Goal: Task Accomplishment & Management: Manage account settings

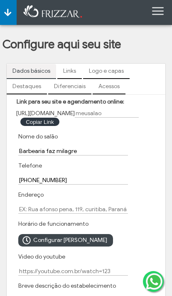
click at [128, 115] on input "text" at bounding box center [107, 113] width 64 height 9
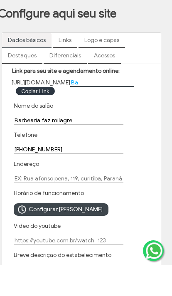
type input "B"
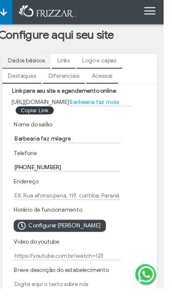
scroll to position [20, 0]
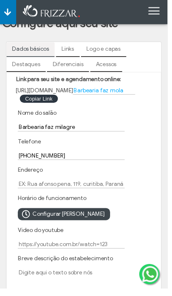
click at [139, 97] on input "Barbearia faz mola" at bounding box center [107, 93] width 64 height 9
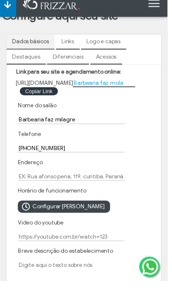
click at [139, 89] on input "Barbearia faz mola" at bounding box center [107, 93] width 64 height 9
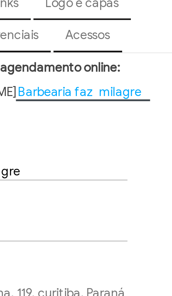
type input "Barbearia faz milagre"
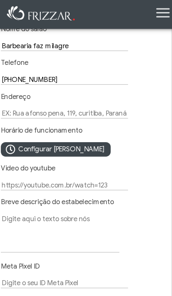
scroll to position [111, 0]
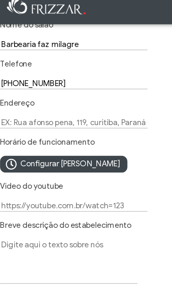
click at [77, 100] on input "Endereço" at bounding box center [73, 98] width 110 height 9
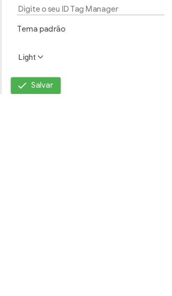
scroll to position [151, 0]
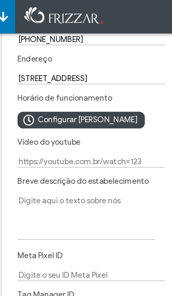
type input "[STREET_ADDRESS]"
click at [70, 96] on span "Configurar [PERSON_NAME]" at bounding box center [70, 89] width 74 height 12
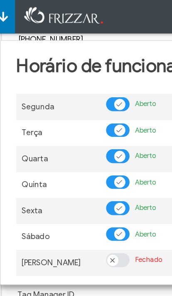
scroll to position [5, 4]
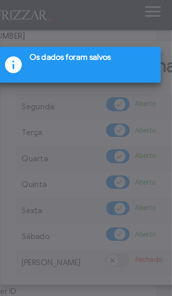
scroll to position [151, 5]
click at [49, 151] on div at bounding box center [86, 148] width 172 height 296
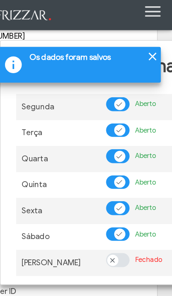
click at [153, 44] on div at bounding box center [158, 45] width 10 height 10
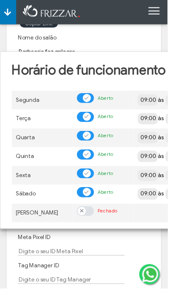
scroll to position [101, 0]
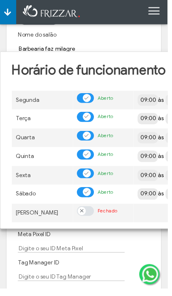
click at [127, 93] on th at bounding box center [106, 90] width 63 height 5
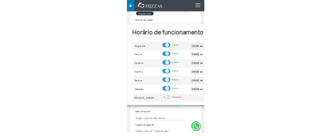
scroll to position [164, 0]
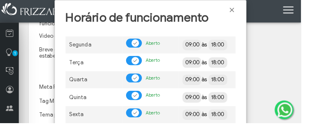
click at [172, 54] on input "18:00" at bounding box center [271, 49] width 76 height 8
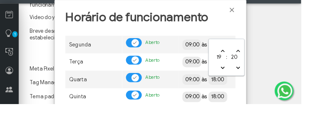
type input "19:25"
click at [172, 64] on div "19 : 25" at bounding box center [250, 84] width 40 height 41
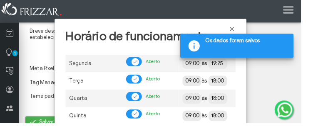
click at [172, 94] on input "18:00" at bounding box center [271, 89] width 76 height 8
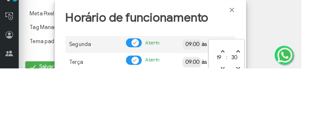
type input "19:35"
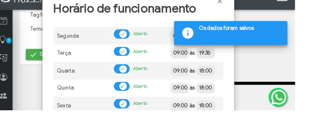
scroll to position [245, 10]
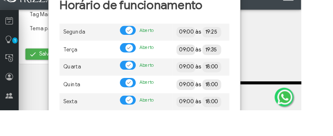
click at [172, 92] on input "18:00" at bounding box center [264, 88] width 76 height 8
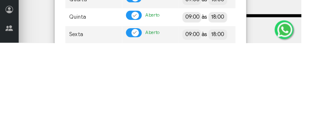
click at [172, 92] on input "18:00" at bounding box center [271, 88] width 76 height 8
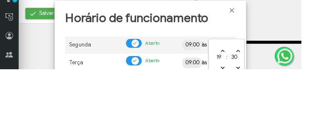
type input "19:30"
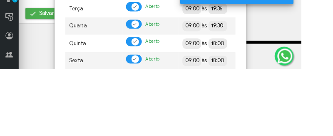
click at [172, 112] on input "18:00" at bounding box center [271, 108] width 76 height 8
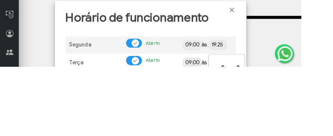
scroll to position [270, 10]
type input "18:1900"
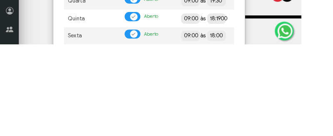
scroll to position [245, 10]
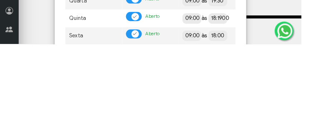
click at [172, 112] on input "18:1900" at bounding box center [271, 108] width 76 height 8
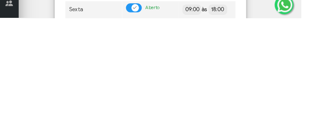
click at [172, 112] on input "18:1900" at bounding box center [271, 108] width 76 height 8
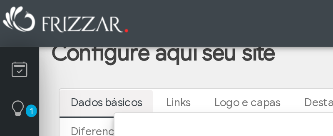
scroll to position [116, 0]
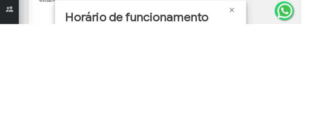
type input "18"
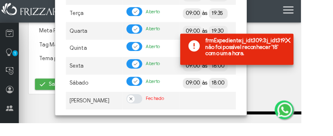
click at [172, 42] on span "frmExpediente:j_idt309:3:j_idt319: não foi possível reconhecer '18' como uma ho…" at bounding box center [273, 54] width 92 height 24
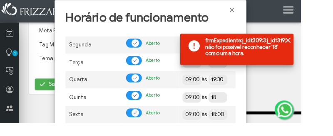
scroll to position [225, 0]
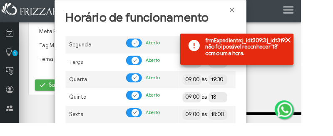
click at [172, 52] on span "frmExpediente:j_idt309:3:j_idt319: não foi possível reconhecer '18' como uma ho…" at bounding box center [273, 54] width 92 height 24
click at [172, 112] on input "18" at bounding box center [271, 108] width 76 height 8
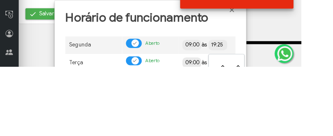
type input "1"
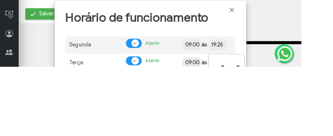
type input "19 00"
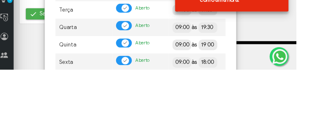
scroll to position [245, 10]
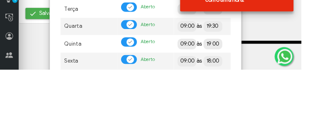
click at [172, 112] on input "19 00" at bounding box center [265, 108] width 76 height 8
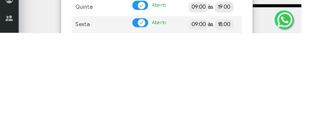
click at [172, 112] on input "19 00" at bounding box center [278, 108] width 76 height 8
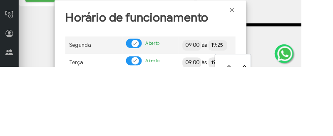
type input "19"
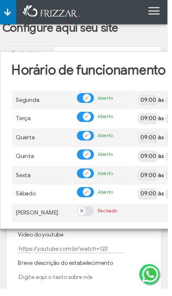
scroll to position [16, 0]
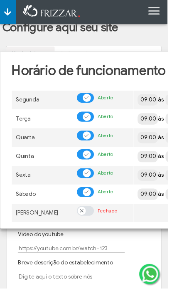
click at [172, 168] on body "ui-button Willian Gerente Minha Conta Home Treinamento Sair 0 0 0" at bounding box center [86, 132] width 172 height 296
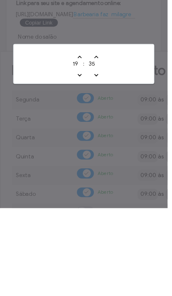
type input "19:30"
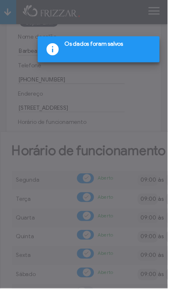
click at [146, 100] on div at bounding box center [86, 148] width 172 height 296
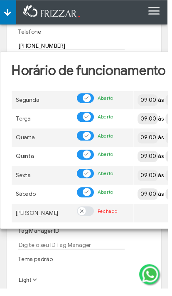
scroll to position [134, 0]
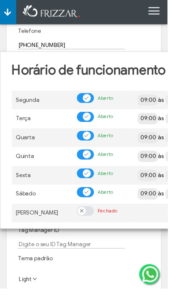
click at [172, 162] on body "ui-button Willian Gerente Minha Conta Home Treinamento Sair 0 0 0" at bounding box center [86, 14] width 172 height 296
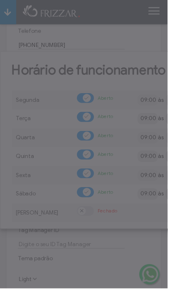
scroll to position [134, 0]
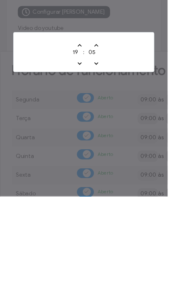
type input "19:10"
click at [106, 131] on div "19 : 10" at bounding box center [86, 148] width 138 height 34
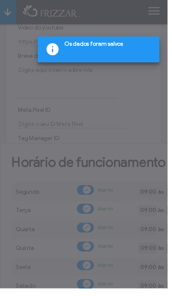
click at [161, 259] on div at bounding box center [86, 148] width 172 height 296
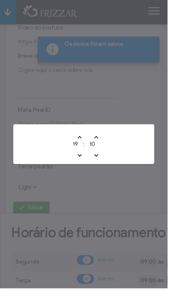
scroll to position [251, 0]
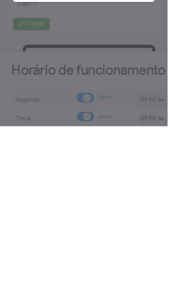
type input "19:15"
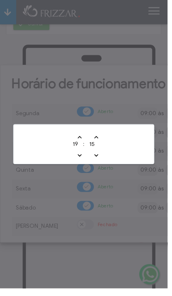
scroll to position [431, 0]
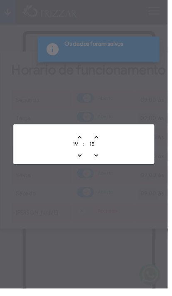
click at [141, 117] on div at bounding box center [86, 148] width 172 height 296
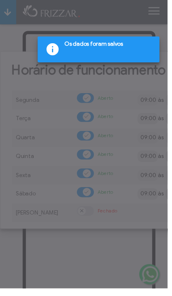
click at [171, 189] on div at bounding box center [86, 148] width 172 height 296
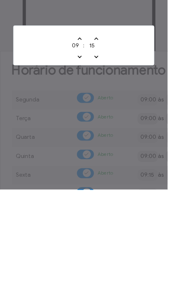
type input "09:20"
click at [109, 131] on div "09 : 20" at bounding box center [86, 148] width 138 height 34
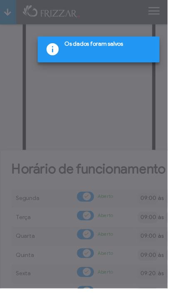
click at [151, 267] on div at bounding box center [86, 148] width 172 height 296
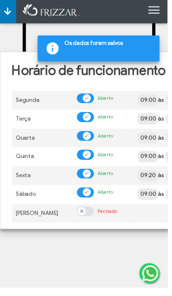
scroll to position [545, 0]
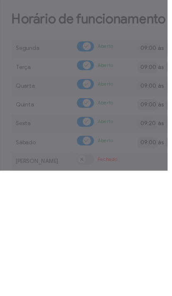
click at [145, 72] on div at bounding box center [86, 148] width 172 height 296
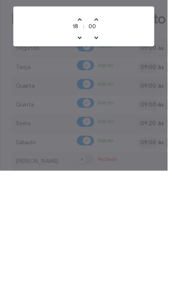
type input "19:00"
click at [107, 131] on div "19 : 00" at bounding box center [86, 148] width 138 height 34
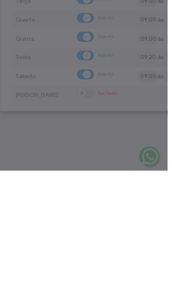
click at [136, 268] on div at bounding box center [86, 148] width 172 height 296
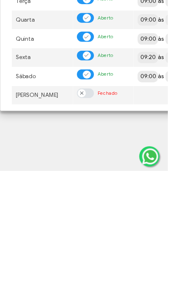
click at [134, 271] on div at bounding box center [86, 109] width 160 height 368
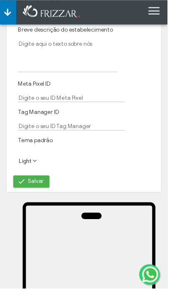
scroll to position [366, 0]
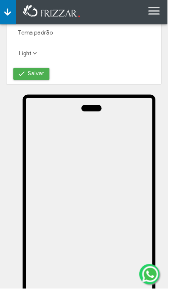
click at [38, 89] on div at bounding box center [86, 238] width 160 height 368
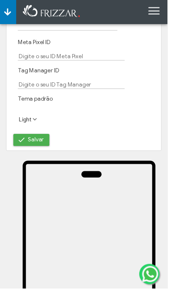
scroll to position [298, 0]
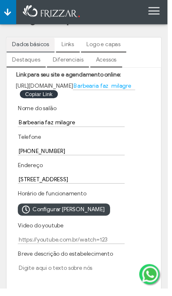
scroll to position [0, 0]
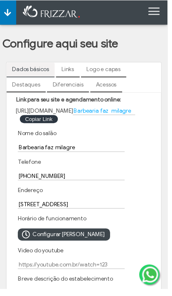
click at [76, 70] on link "Links" at bounding box center [69, 71] width 25 height 14
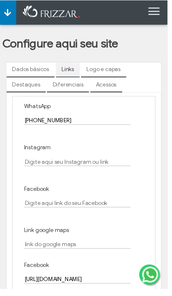
click at [25, 67] on link "Dados básicos" at bounding box center [32, 71] width 50 height 14
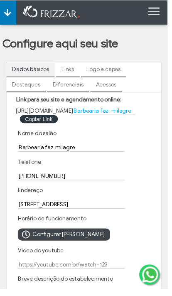
click at [38, 125] on button "Copiar Link Copiar Link" at bounding box center [39, 122] width 39 height 8
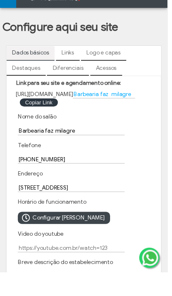
click at [35, 118] on button "Link copiado!! Copiar Link" at bounding box center [39, 122] width 39 height 8
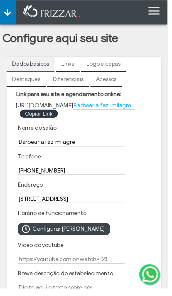
scroll to position [5, 0]
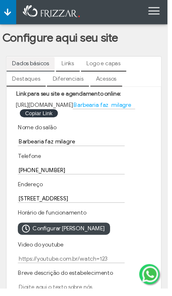
click at [76, 63] on link "Links" at bounding box center [69, 66] width 25 height 14
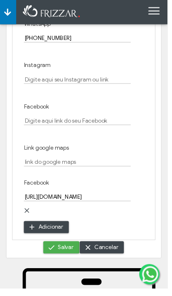
scroll to position [130, 0]
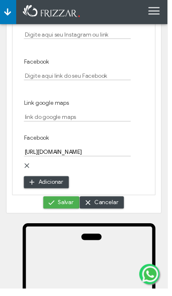
click at [30, 173] on icon at bounding box center [28, 170] width 6 height 6
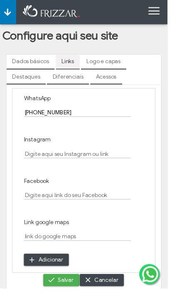
scroll to position [0, 0]
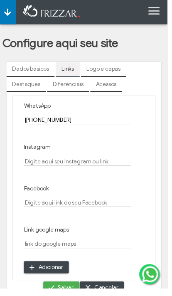
click at [36, 170] on input "Instagram" at bounding box center [80, 165] width 110 height 9
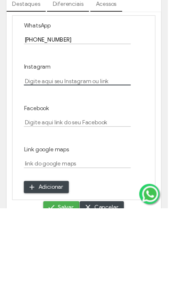
click at [38, 161] on input "Instagram" at bounding box center [80, 165] width 110 height 9
paste input "[URL][DOMAIN_NAME]"
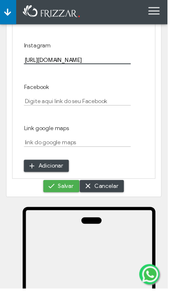
scroll to position [75, 0]
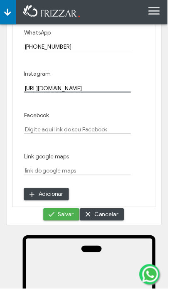
type input "[URL][DOMAIN_NAME]"
click at [101, 137] on input "Facebook" at bounding box center [80, 133] width 110 height 9
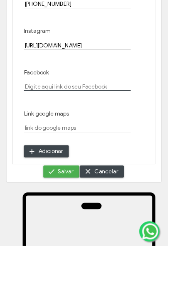
click at [45, 129] on input "Facebook" at bounding box center [80, 133] width 110 height 9
paste input "[URL][DOMAIN_NAME]"
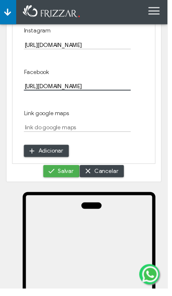
scroll to position [119, 0]
type input "[URL][DOMAIN_NAME]"
click at [40, 136] on input "Link google maps" at bounding box center [80, 131] width 110 height 9
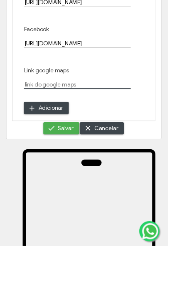
paste input "[URL][DOMAIN_NAME]"
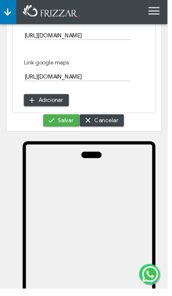
scroll to position [172, 0]
type input "[URL][DOMAIN_NAME]"
click at [64, 131] on div at bounding box center [86, 286] width 160 height 368
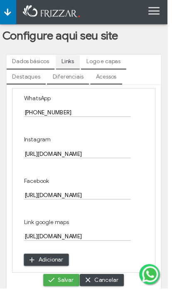
scroll to position [0, 0]
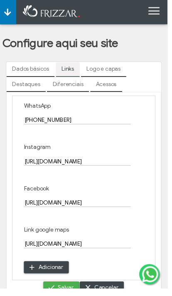
click at [115, 71] on link "Logo e capas" at bounding box center [106, 71] width 47 height 14
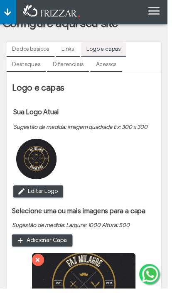
scroll to position [10, 0]
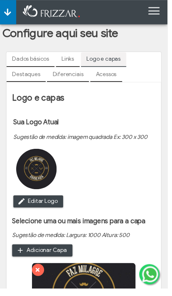
click at [22, 79] on link "Destaques" at bounding box center [27, 76] width 40 height 14
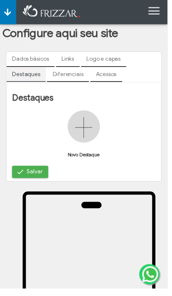
click at [67, 82] on link "Diferenciais" at bounding box center [69, 76] width 43 height 14
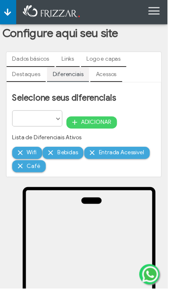
click at [116, 77] on link "Acessos" at bounding box center [109, 76] width 33 height 14
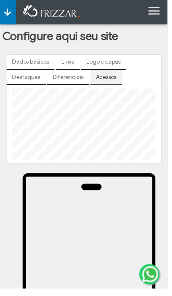
scroll to position [0, 0]
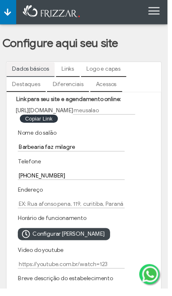
click at [77, 72] on link "Links" at bounding box center [69, 71] width 25 height 14
